Goal: Task Accomplishment & Management: Manage account settings

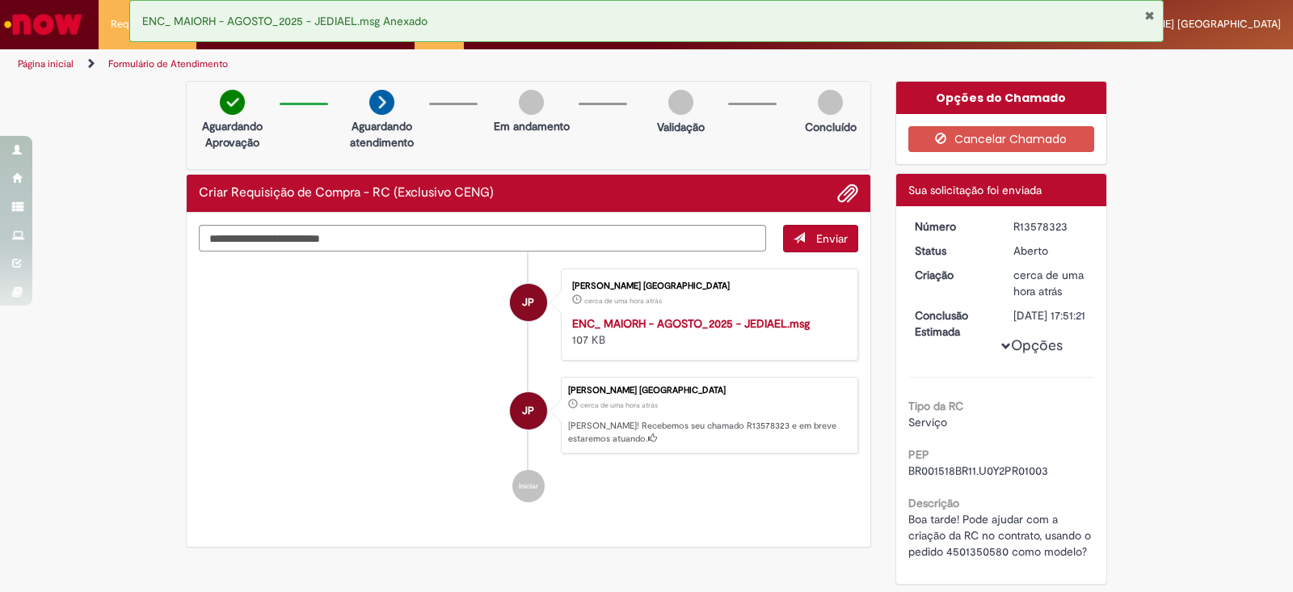
click at [1147, 11] on button "Fechar Notificação" at bounding box center [1149, 15] width 11 height 13
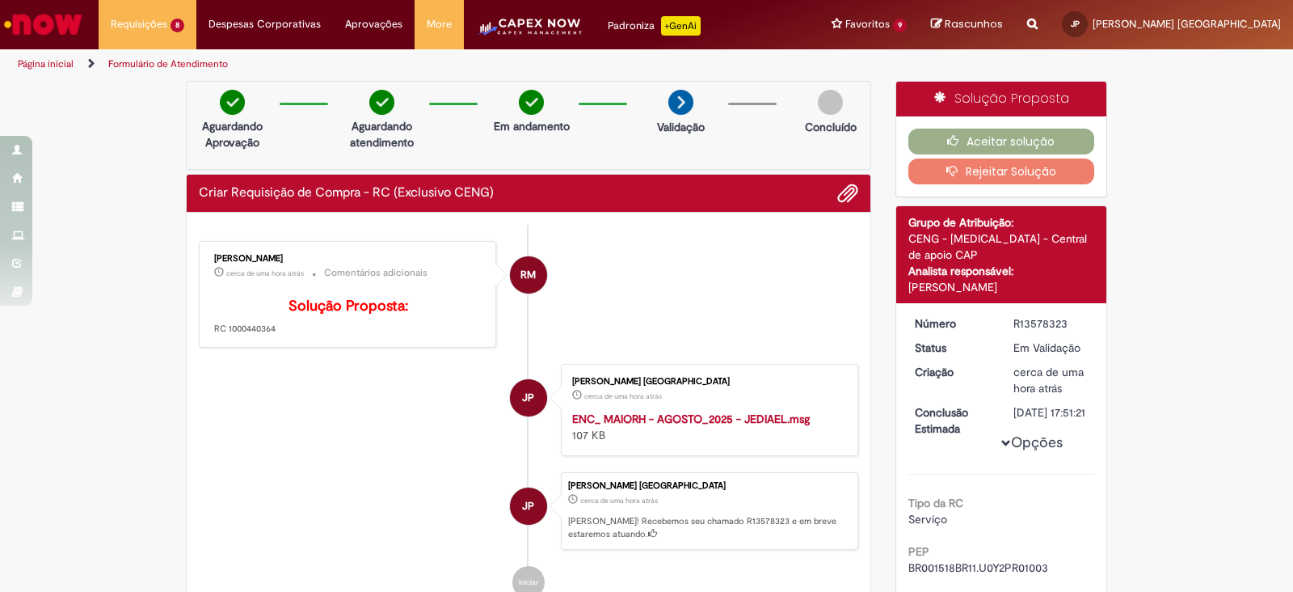
click at [246, 335] on p "Solução Proposta: RC 1000440364" at bounding box center [348, 316] width 269 height 37
copy p "1000440364"
click at [1001, 145] on button "Aceitar solução" at bounding box center [1001, 142] width 187 height 26
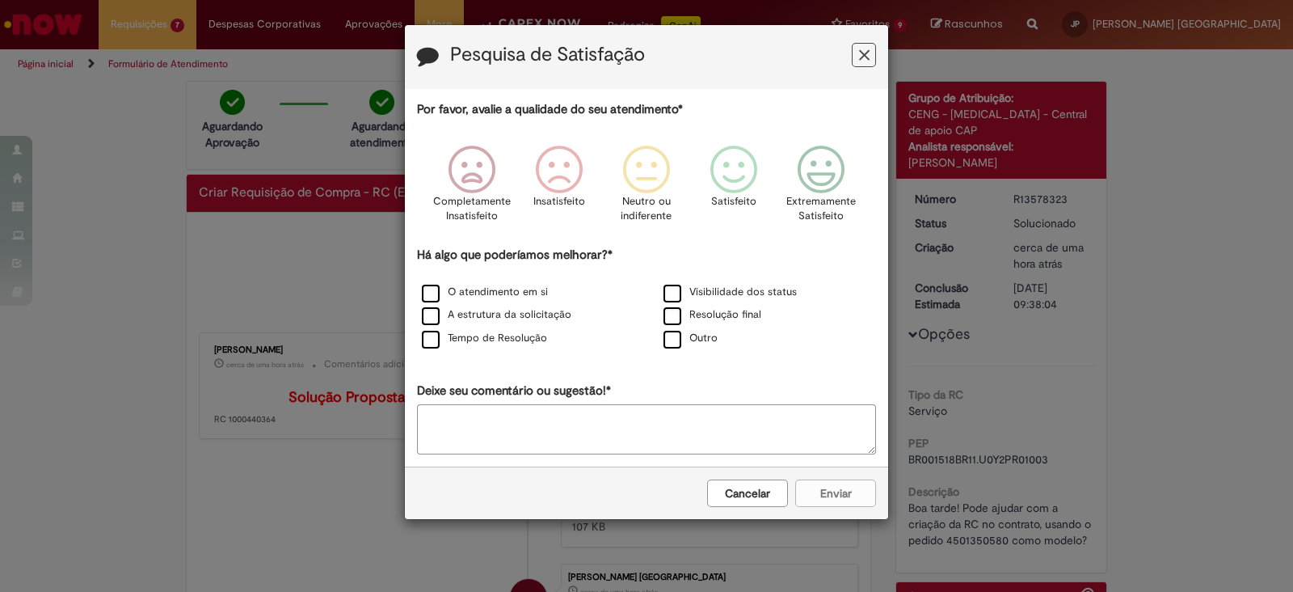
click at [692, 439] on form "Pesquisa de Satisfação Por favor, avalie a qualidade do seu atendimento* Comple…" at bounding box center [646, 272] width 483 height 494
click at [472, 285] on label "O atendimento em si" at bounding box center [485, 291] width 126 height 15
click at [461, 308] on label "A estrutura da solicitação" at bounding box center [497, 314] width 150 height 15
click at [457, 334] on label "Tempo de Resolução" at bounding box center [484, 338] width 125 height 15
click at [838, 177] on icon "Feedback" at bounding box center [821, 169] width 61 height 48
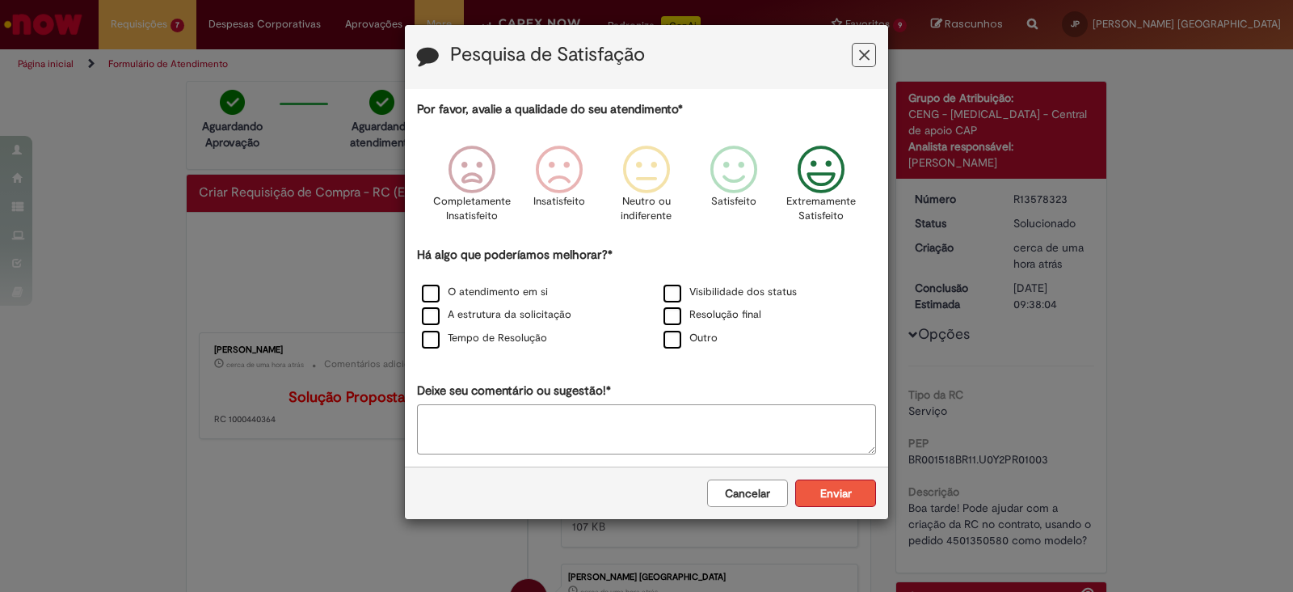
click at [832, 499] on button "Enviar" at bounding box center [835, 492] width 81 height 27
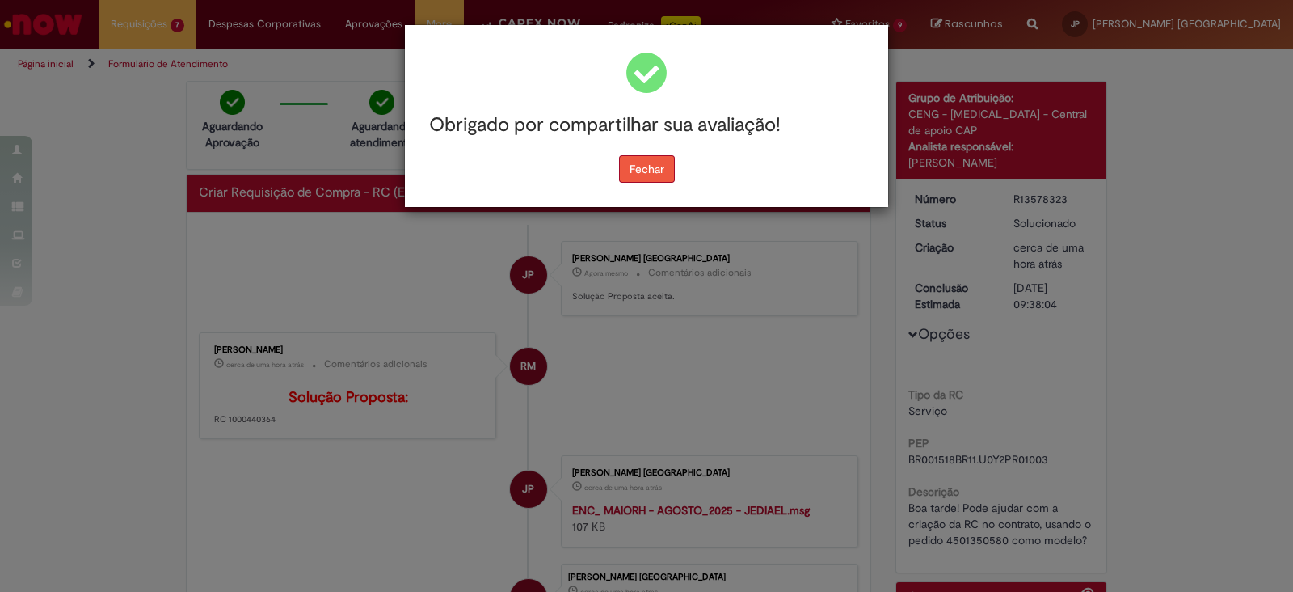
click at [634, 168] on button "Fechar" at bounding box center [647, 168] width 56 height 27
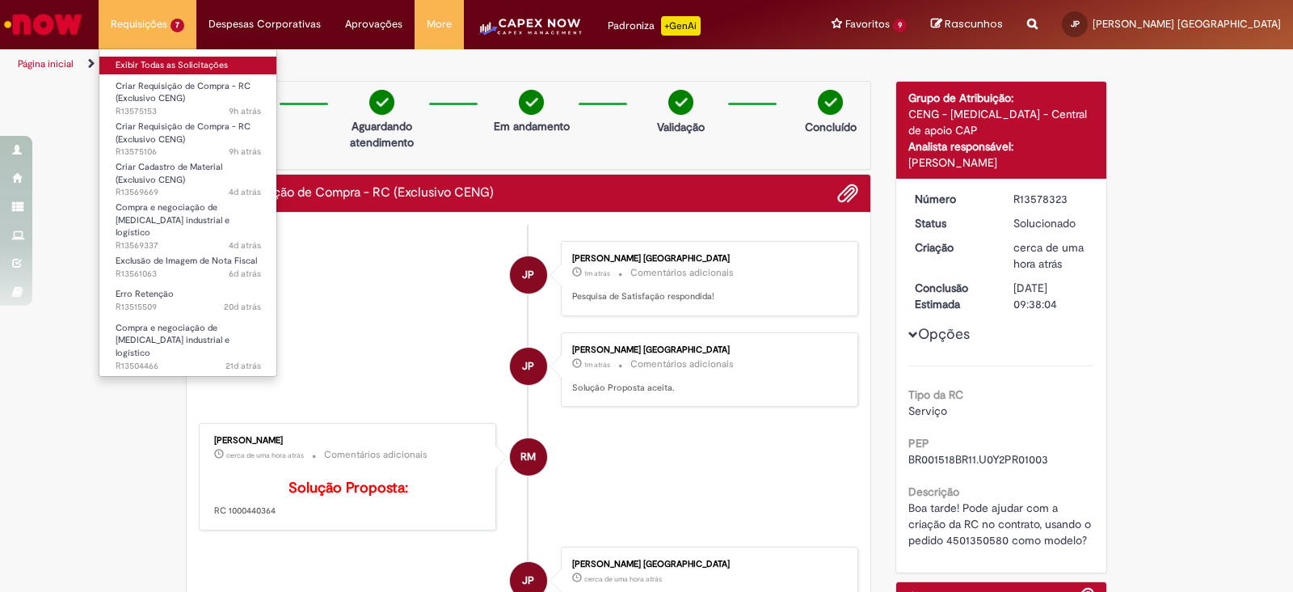
click at [150, 65] on link "Exibir Todas as Solicitações" at bounding box center [188, 66] width 178 height 18
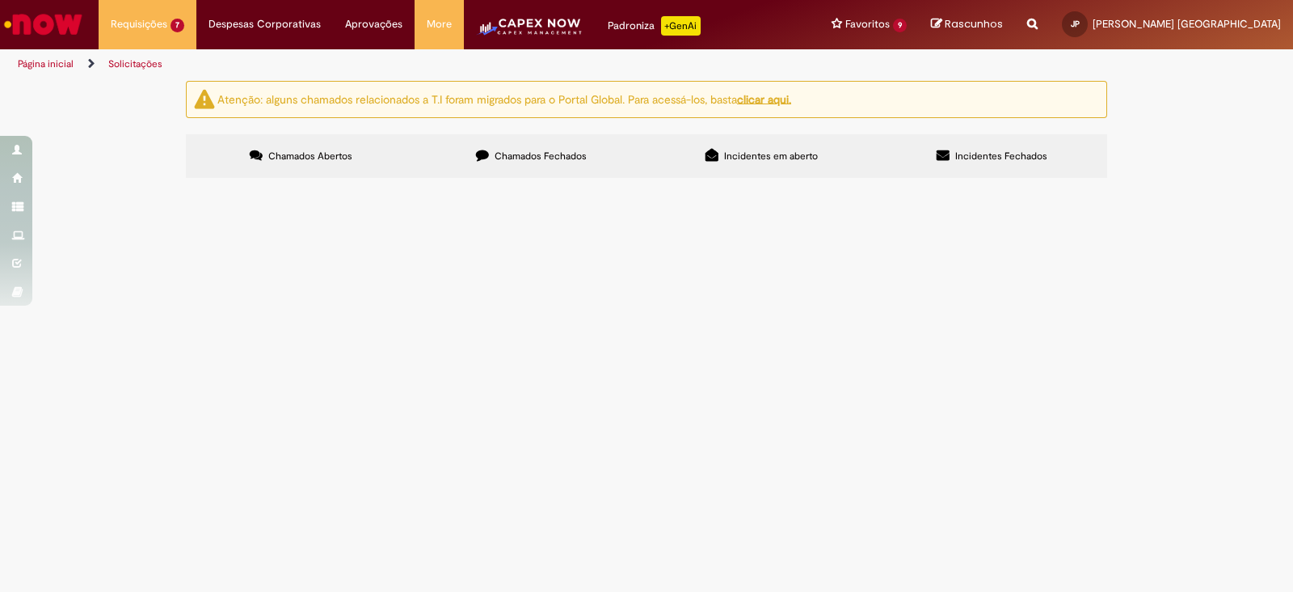
click at [0, 0] on span "R13575153" at bounding box center [0, 0] width 0 height 0
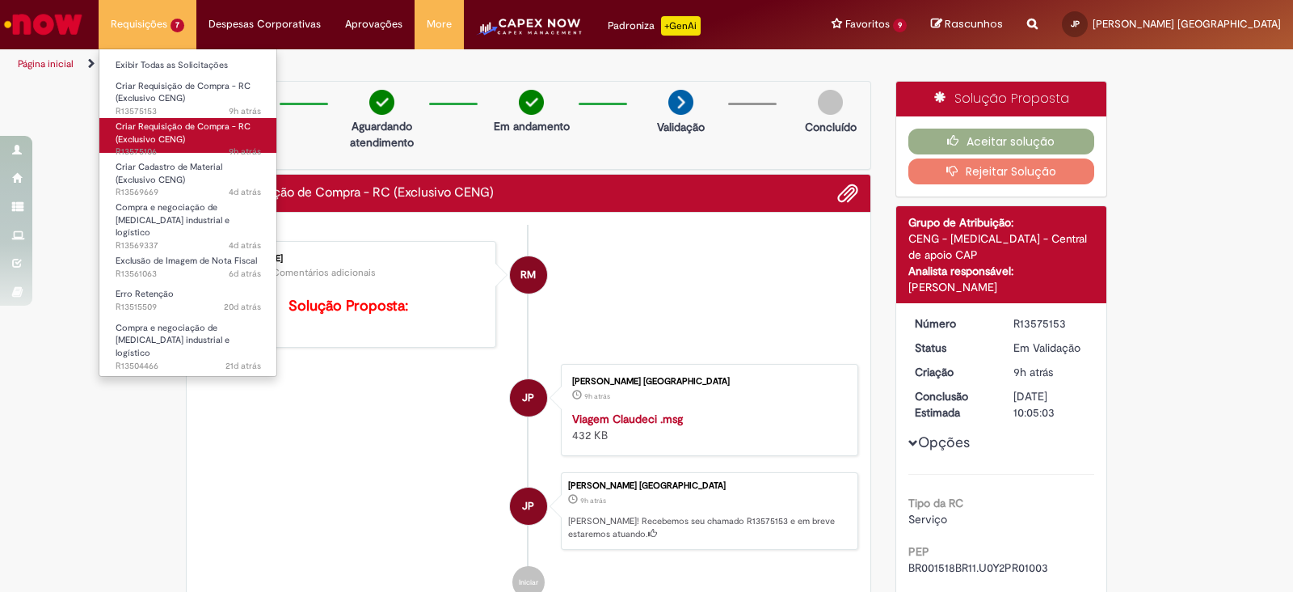
click at [163, 127] on span "Criar Requisição de Compra - RC (Exclusivo CENG)" at bounding box center [183, 132] width 135 height 25
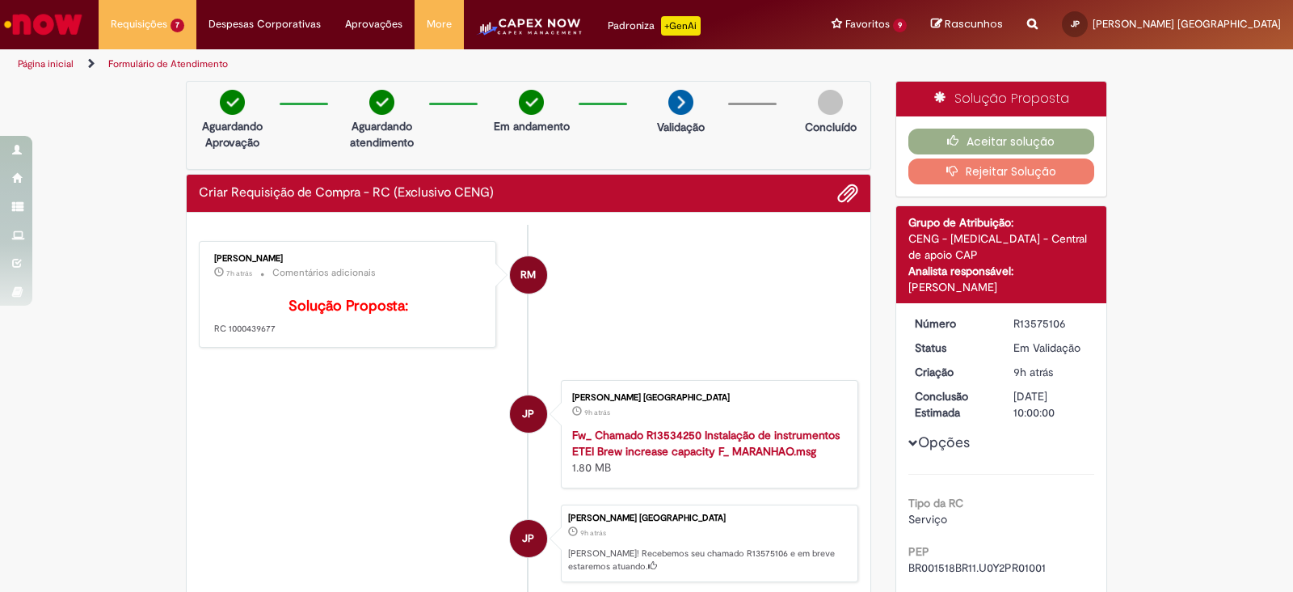
click at [237, 335] on p "Solução Proposta: RC 1000439677" at bounding box center [348, 316] width 269 height 37
copy p "1000439677"
